Goal: Transaction & Acquisition: Obtain resource

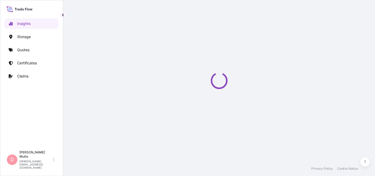
select select "2025"
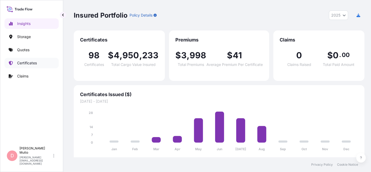
click at [31, 61] on p "Certificates" at bounding box center [27, 63] width 20 height 5
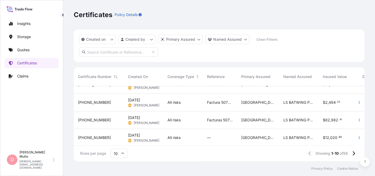
scroll to position [28, 0]
click at [35, 63] on p "Certificates" at bounding box center [27, 63] width 20 height 5
click at [33, 65] on p "Certificates" at bounding box center [27, 63] width 20 height 5
click at [28, 48] on p "Quotes" at bounding box center [23, 49] width 12 height 5
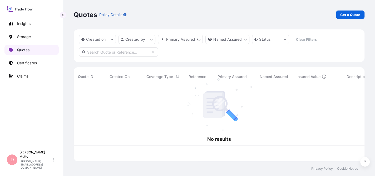
scroll to position [74, 286]
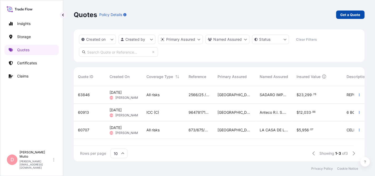
click at [351, 14] on p "Get a Quote" at bounding box center [350, 14] width 20 height 5
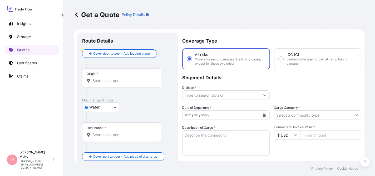
scroll to position [8, 0]
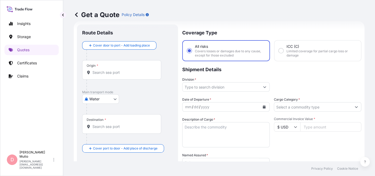
click at [92, 102] on body "Insights Storage Quotes Certificates Claims D [PERSON_NAME] [PERSON_NAME][EMAIL…" at bounding box center [187, 88] width 375 height 176
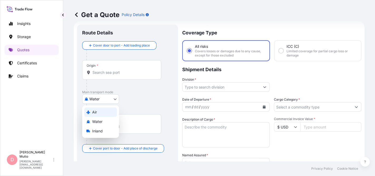
click at [94, 110] on span "Air" at bounding box center [94, 112] width 5 height 5
select select "Air"
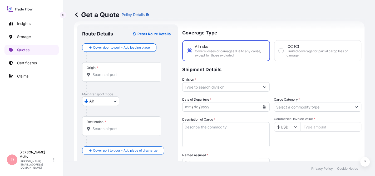
click at [121, 71] on div "Origin *" at bounding box center [121, 71] width 79 height 19
click at [121, 72] on input "Origin *" at bounding box center [123, 74] width 62 height 5
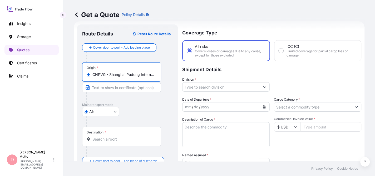
type input "CNPVG - Shanghai Pudong International Apt, [GEOGRAPHIC_DATA]"
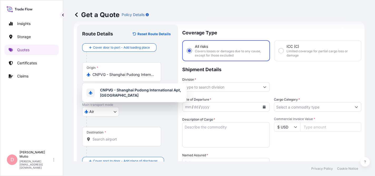
click at [149, 136] on div "Destination *" at bounding box center [121, 136] width 79 height 19
click at [149, 137] on input "Destination *" at bounding box center [123, 139] width 62 height 5
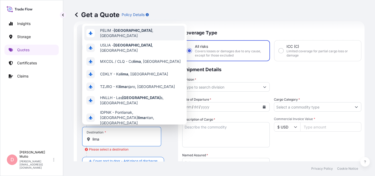
click at [147, 36] on div "PELIM - [GEOGRAPHIC_DATA] , [GEOGRAPHIC_DATA]" at bounding box center [134, 33] width 100 height 15
type input "PELIM - [GEOGRAPHIC_DATA], [GEOGRAPHIC_DATA]"
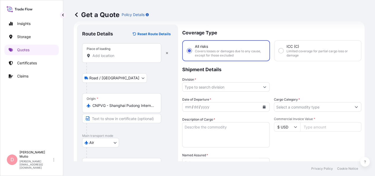
click at [111, 58] on div "Place of loading" at bounding box center [121, 52] width 79 height 19
click at [111, 58] on input "Place of loading" at bounding box center [123, 55] width 62 height 5
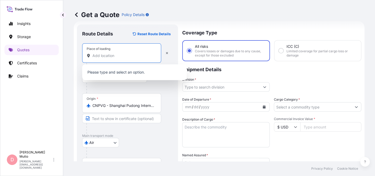
paste input "[GEOGRAPHIC_DATA]"
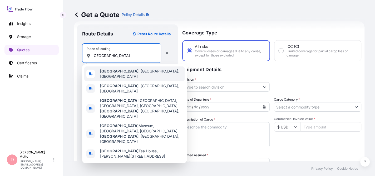
click at [137, 71] on span "[GEOGRAPHIC_DATA] , [GEOGRAPHIC_DATA], [GEOGRAPHIC_DATA]" at bounding box center [141, 74] width 82 height 11
type input "[GEOGRAPHIC_DATA], [GEOGRAPHIC_DATA], [GEOGRAPHIC_DATA]"
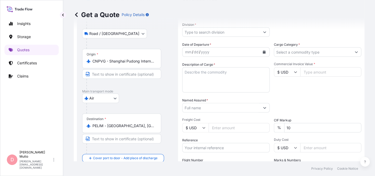
scroll to position [64, 0]
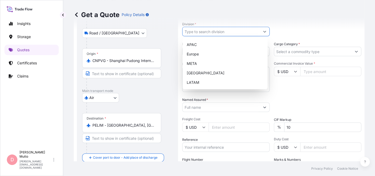
click at [260, 31] on button "Show suggestions" at bounding box center [264, 31] width 9 height 9
click at [207, 82] on div "LATAM" at bounding box center [224, 82] width 81 height 9
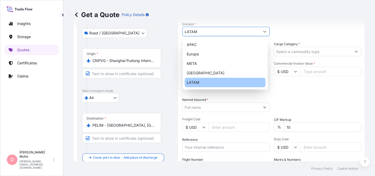
type input "LATAM"
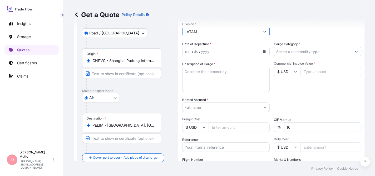
click at [260, 50] on button "Calendar" at bounding box center [264, 51] width 8 height 8
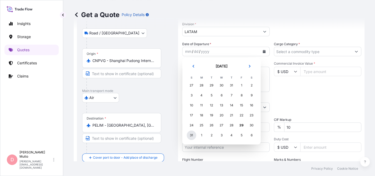
click at [191, 133] on div "31" at bounding box center [191, 135] width 9 height 9
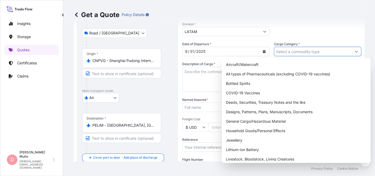
click at [284, 55] on input "Cargo Category *" at bounding box center [312, 51] width 77 height 9
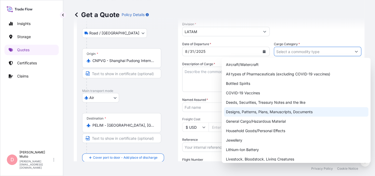
scroll to position [88, 0]
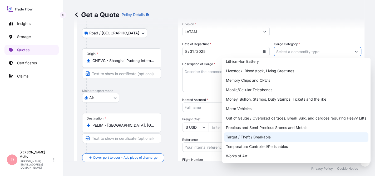
click at [255, 136] on div "Target / Theft / Breakable" at bounding box center [296, 137] width 144 height 9
type input "Target / Theft / Breakable"
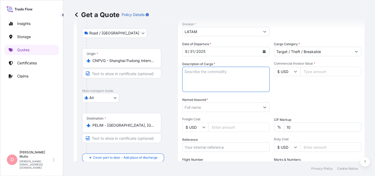
click at [222, 76] on textarea "Description of Cargo *" at bounding box center [225, 79] width 87 height 25
paste textarea "GPON SFP C+ (C TEMP) OLT"
type textarea "GPON SFP C+ (C TEMP) OLT"
click at [232, 108] on input "Named Assured *" at bounding box center [220, 107] width 77 height 9
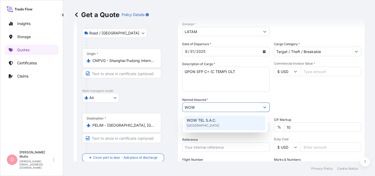
click at [223, 123] on div "WOW TEL S.A.C. [GEOGRAPHIC_DATA]" at bounding box center [224, 123] width 81 height 15
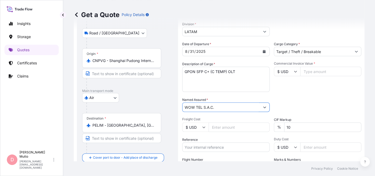
type input "WOW TEL S.A.C."
click at [286, 129] on input "10" at bounding box center [322, 127] width 77 height 9
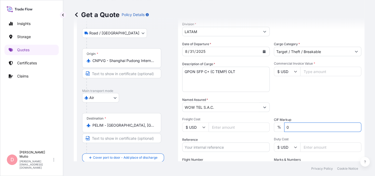
type input "0"
click at [314, 71] on input "Commercial Invoice Value *" at bounding box center [330, 71] width 61 height 9
type input "824.20"
click at [221, 130] on input "Freight Cost" at bounding box center [238, 127] width 61 height 9
type input "180"
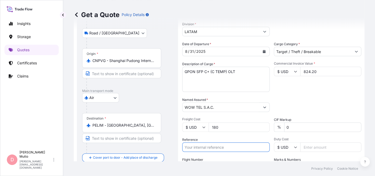
click at [226, 143] on input "Reference" at bounding box center [225, 147] width 87 height 9
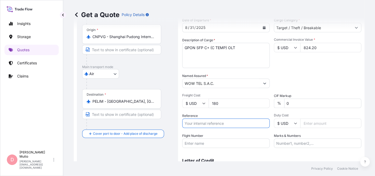
paste input "2413485303"
type input "2413485303"
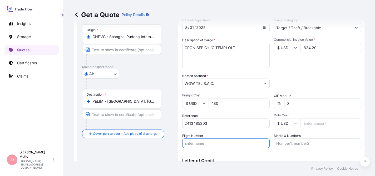
click at [235, 144] on input "Flight Number" at bounding box center [225, 143] width 87 height 9
click at [198, 146] on input "Flight Number" at bounding box center [225, 143] width 87 height 9
paste input "UA858"
type input "UA858"
click at [305, 123] on input "Duty Cost" at bounding box center [330, 123] width 61 height 9
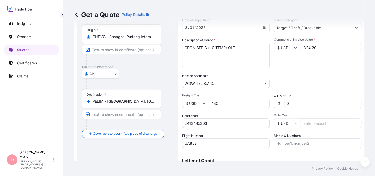
click at [292, 148] on div "Coverage Type All risks Covers losses or damages due to any cause, except for t…" at bounding box center [271, 66] width 179 height 242
click at [291, 146] on input "Marks & Numbers" at bounding box center [317, 143] width 87 height 9
type input "PRIMA USD 70 / ZC393"
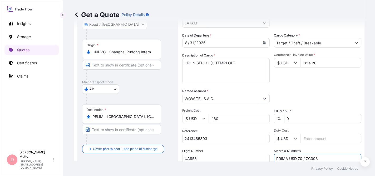
scroll to position [71, 0]
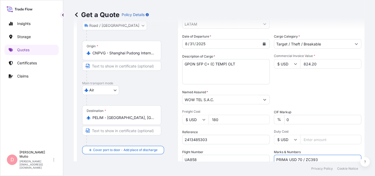
drag, startPoint x: 174, startPoint y: 147, endPoint x: 167, endPoint y: 153, distance: 9.3
click at [167, 153] on form "Route Details Reset Route Details Place of loading [GEOGRAPHIC_DATA], [GEOGRAPH…" at bounding box center [219, 82] width 291 height 249
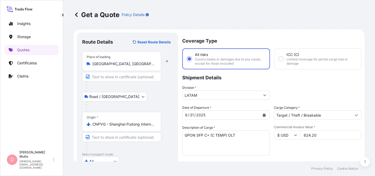
scroll to position [116, 0]
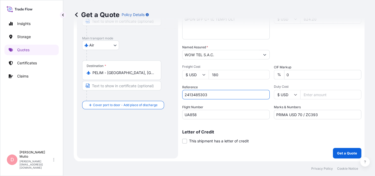
click at [245, 116] on input "UA858" at bounding box center [225, 114] width 87 height 9
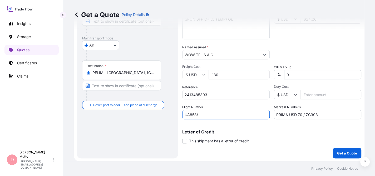
paste input "UA0512"
paste input "UA0854"
type input "UA858/UA0512/UA0854"
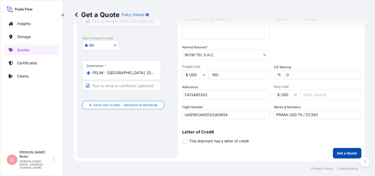
click at [337, 152] on p "Get a Quote" at bounding box center [347, 153] width 20 height 5
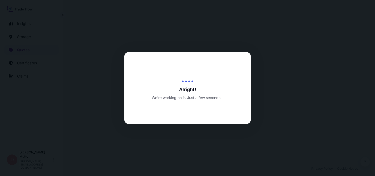
select select "Road / [GEOGRAPHIC_DATA]"
select select "Air"
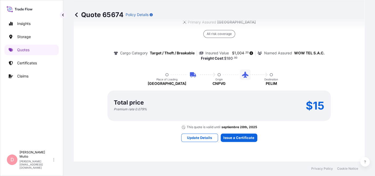
scroll to position [406, 0]
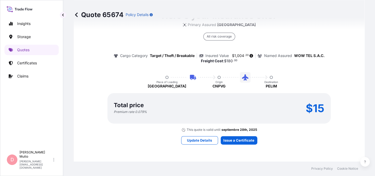
click at [346, 60] on div "Here's your insurance offer Primary Assured [GEOGRAPHIC_DATA] All risk coverage…" at bounding box center [219, 70] width 276 height 123
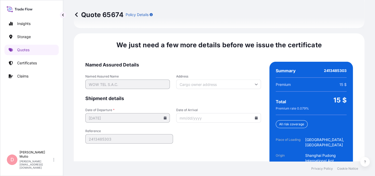
scroll to position [841, 0]
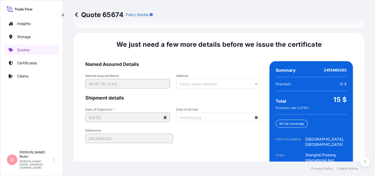
click at [205, 113] on input "Date of Arrival" at bounding box center [218, 117] width 84 height 9
click at [255, 116] on icon at bounding box center [256, 117] width 3 height 3
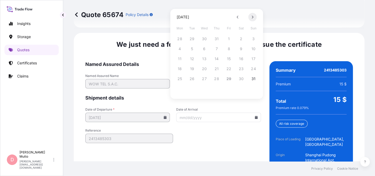
click at [249, 18] on button at bounding box center [252, 17] width 8 height 8
click at [179, 38] on button "1" at bounding box center [180, 39] width 8 height 8
type input "[DATE]"
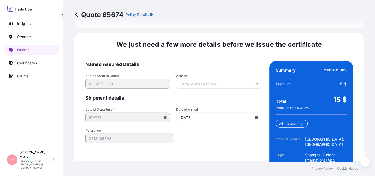
scroll to position [870, 0]
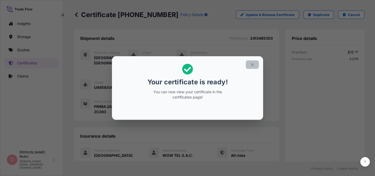
click at [252, 63] on icon "button" at bounding box center [252, 64] width 5 height 5
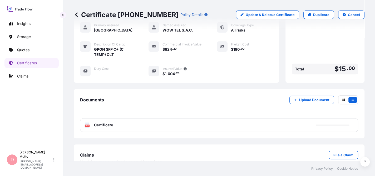
scroll to position [134, 0]
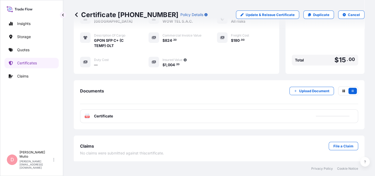
click at [162, 116] on div "PDF Certificate" at bounding box center [219, 116] width 278 height 14
click at [161, 122] on div "PDF Certificate" at bounding box center [219, 116] width 278 height 14
click at [157, 117] on div "PDF Certificate" at bounding box center [219, 116] width 278 height 14
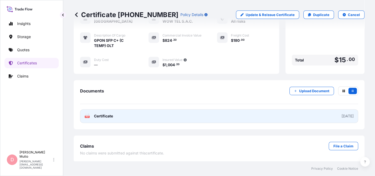
click at [124, 116] on link "PDF Certificate [DATE]" at bounding box center [219, 116] width 278 height 14
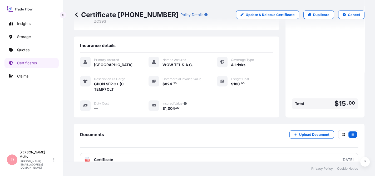
scroll to position [0, 0]
